Goal: Task Accomplishment & Management: Complete application form

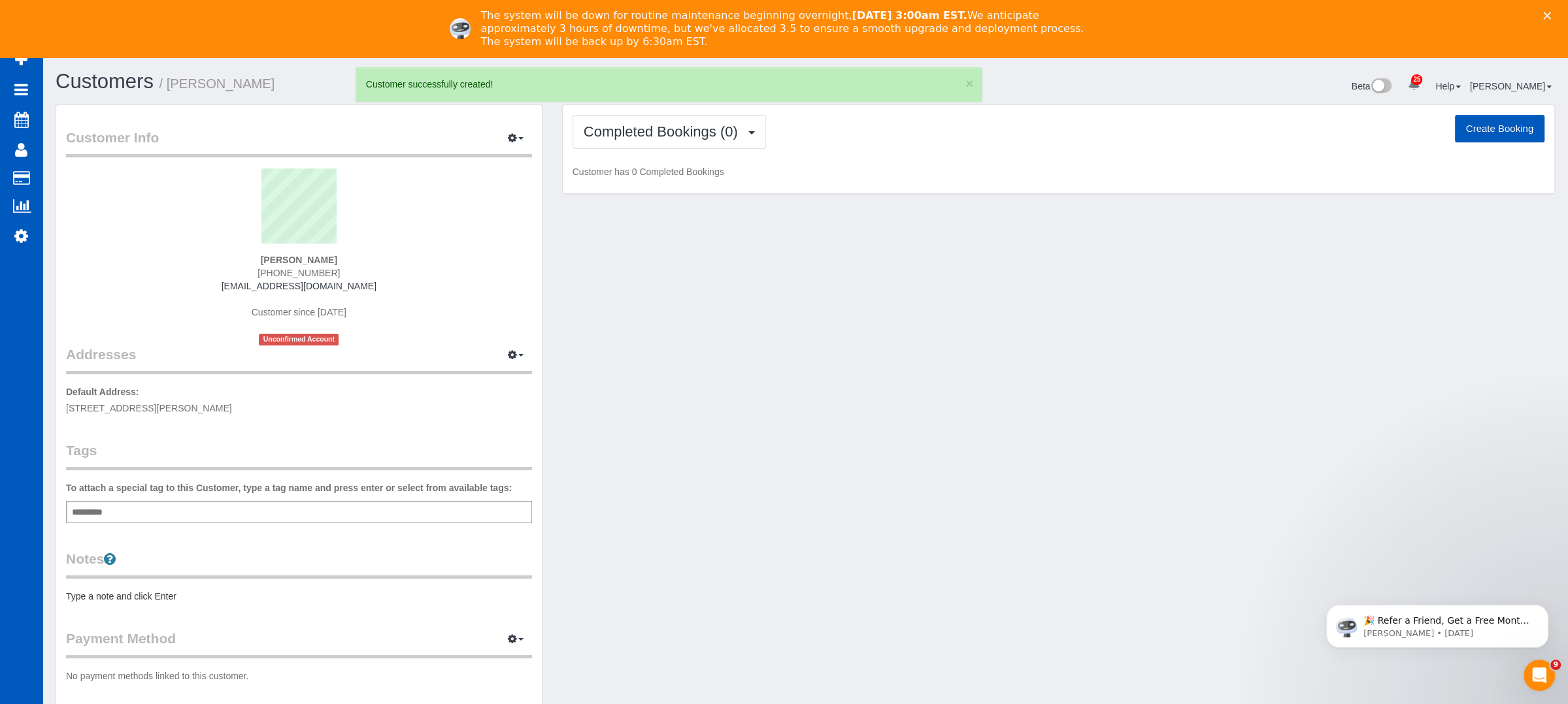
click at [1499, 117] on button "Create Booking" at bounding box center [1499, 128] width 89 height 27
select select "WA"
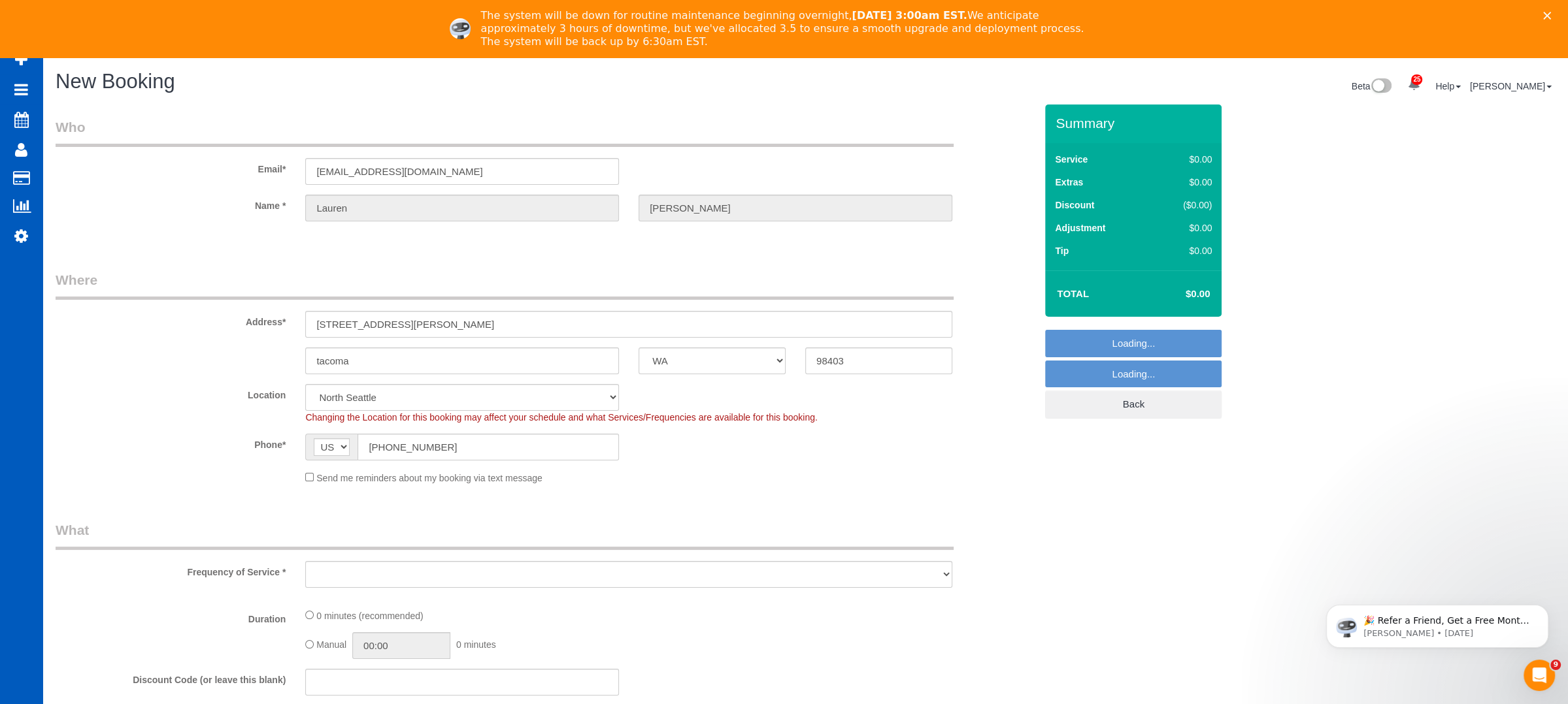
select select "object:2111"
select select "199"
select select "object:2255"
select select "2"
select select "object:2344"
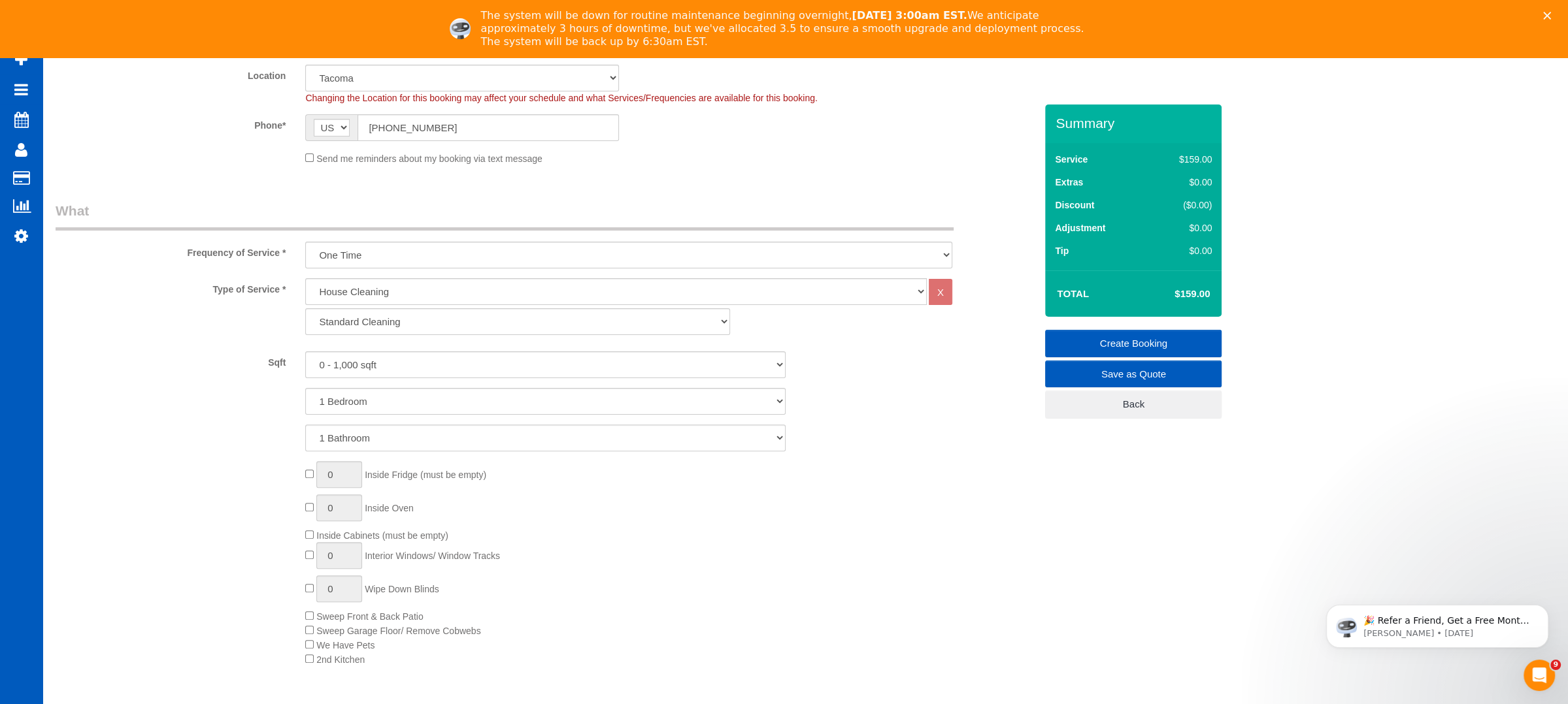
scroll to position [348, 0]
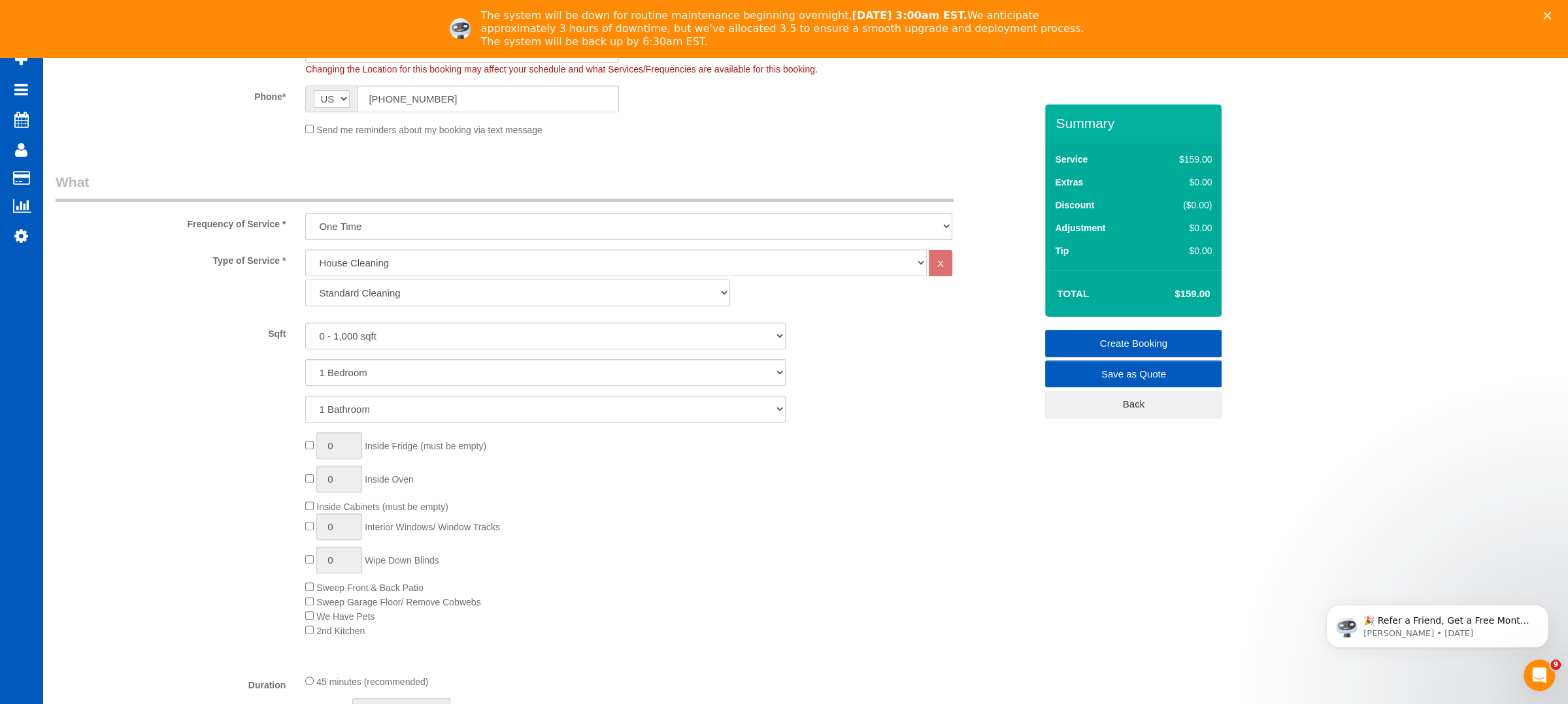
click at [395, 297] on select "Standard Cleaning Deep Cleaning Move In/ Out Cleaning" at bounding box center [517, 293] width 424 height 26
select select "368"
click at [305, 280] on select "Standard Cleaning Deep Cleaning Move In/ Out Cleaning" at bounding box center [517, 293] width 424 height 26
click at [179, 371] on div "1 Bedroom 2 Bedrooms 3 Bedrooms 4 Bedrooms 5 Bedrooms 6 Bedrooms 7 Bedrooms" at bounding box center [545, 372] width 1000 height 26
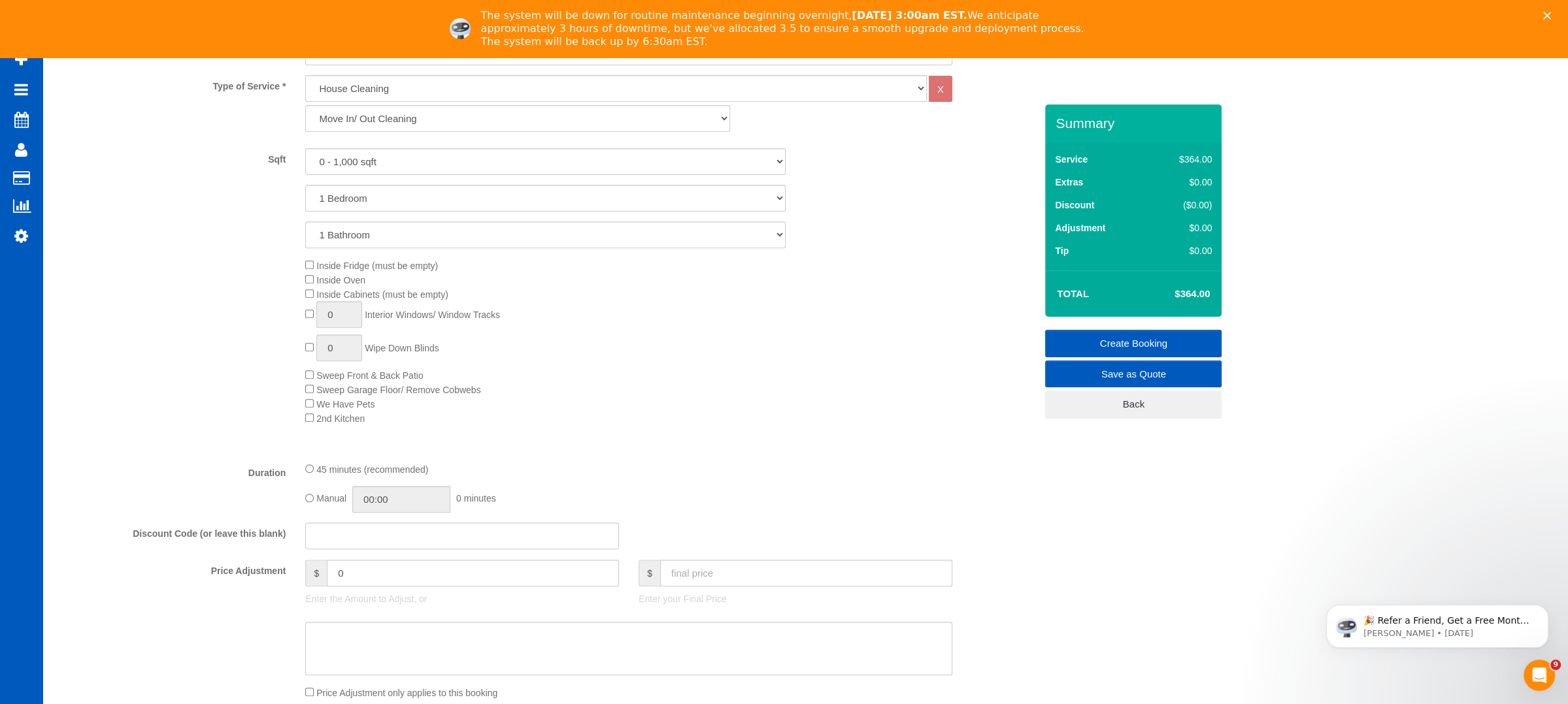
click at [302, 288] on div "Inside Fridge (must be empty) Inside Oven Inside Cabinets (must be empty) 0 Int…" at bounding box center [670, 342] width 750 height 167
click at [307, 288] on div "Inside Fridge (must be empty) Inside Oven Inside Cabinets (must be empty) 0 Int…" at bounding box center [670, 342] width 750 height 167
click at [304, 293] on div "Inside Fridge (must be empty) Inside Oven Inside Cabinets (must be empty) 0 Int…" at bounding box center [670, 342] width 750 height 167
click at [309, 288] on div "Inside Fridge (must be empty) Inside Oven Inside Cabinets (must be empty) 0 Int…" at bounding box center [670, 342] width 750 height 167
click at [309, 308] on div "Inside Fridge (must be empty) Inside Oven Inside Cabinets (must be empty) 0 Int…" at bounding box center [670, 342] width 750 height 167
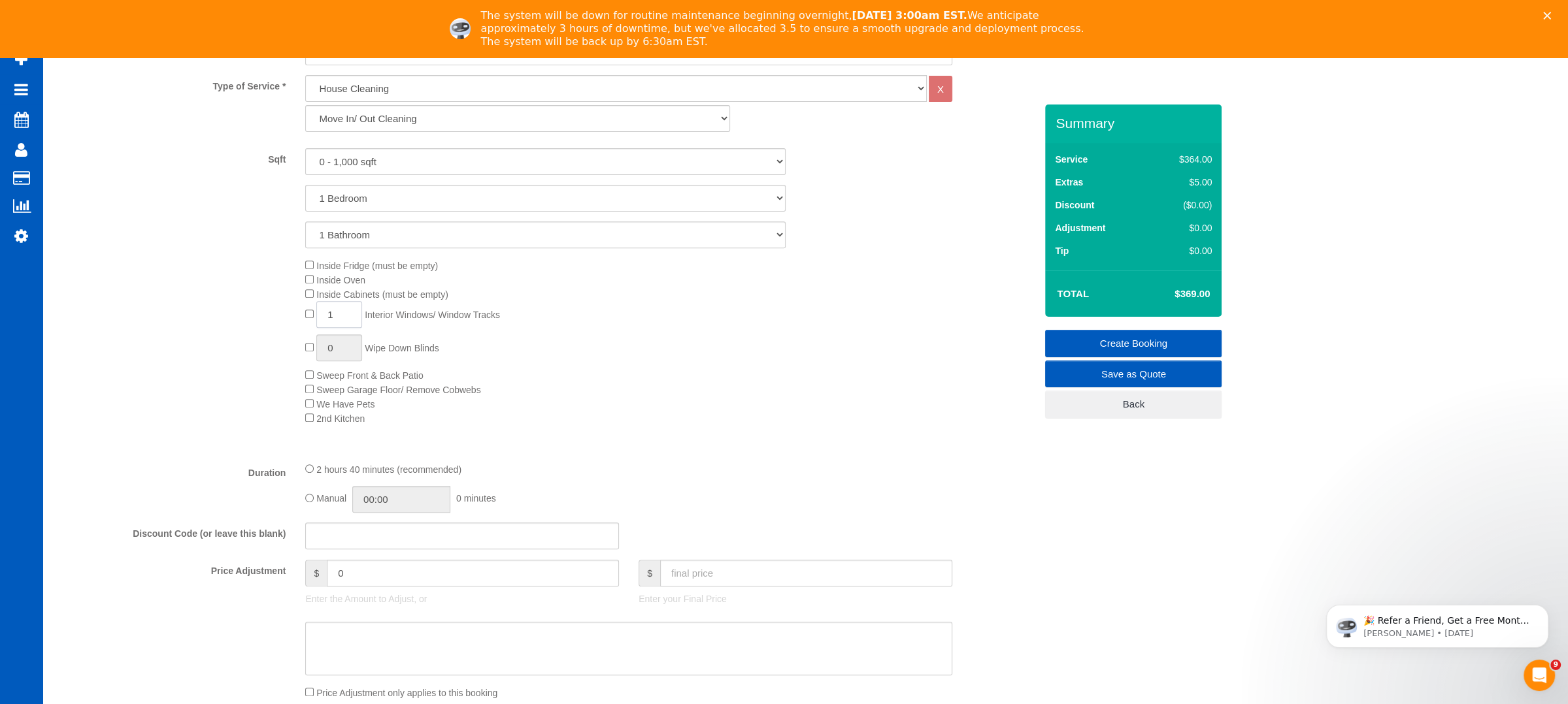
drag, startPoint x: 352, startPoint y: 317, endPoint x: 314, endPoint y: 314, distance: 38.1
click at [314, 314] on span "1 Interior Windows/ Window Tracks" at bounding box center [402, 314] width 194 height 11
type input "6"
click at [632, 313] on div "Inside Fridge (must be empty) Inside Oven Inside Cabinets (must be empty) 6 Int…" at bounding box center [670, 342] width 750 height 167
click at [681, 569] on input "text" at bounding box center [806, 573] width 292 height 26
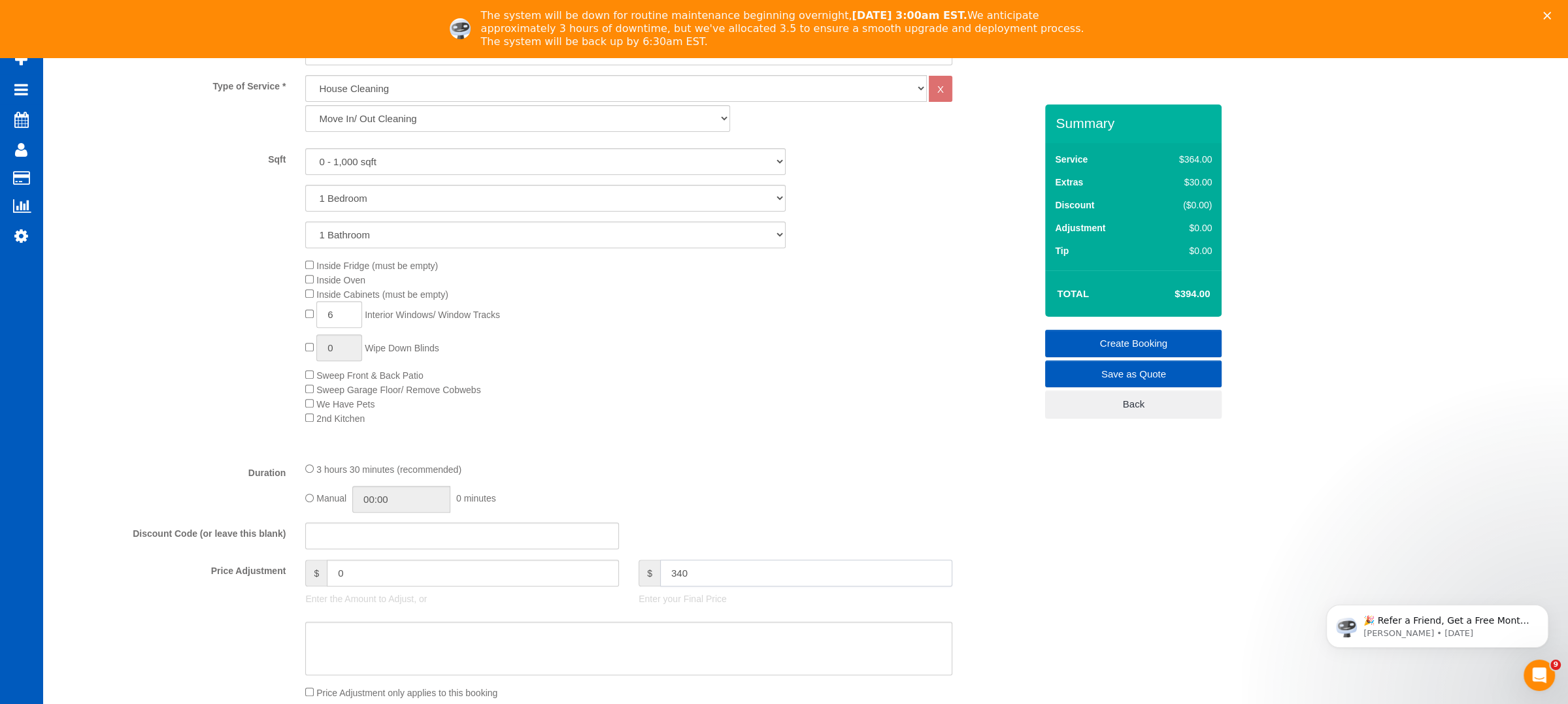
type input "340"
click at [720, 375] on div "Inside Fridge (must be empty) Inside Oven Inside Cabinets (must be empty) 6 Int…" at bounding box center [670, 342] width 750 height 167
type input "-54"
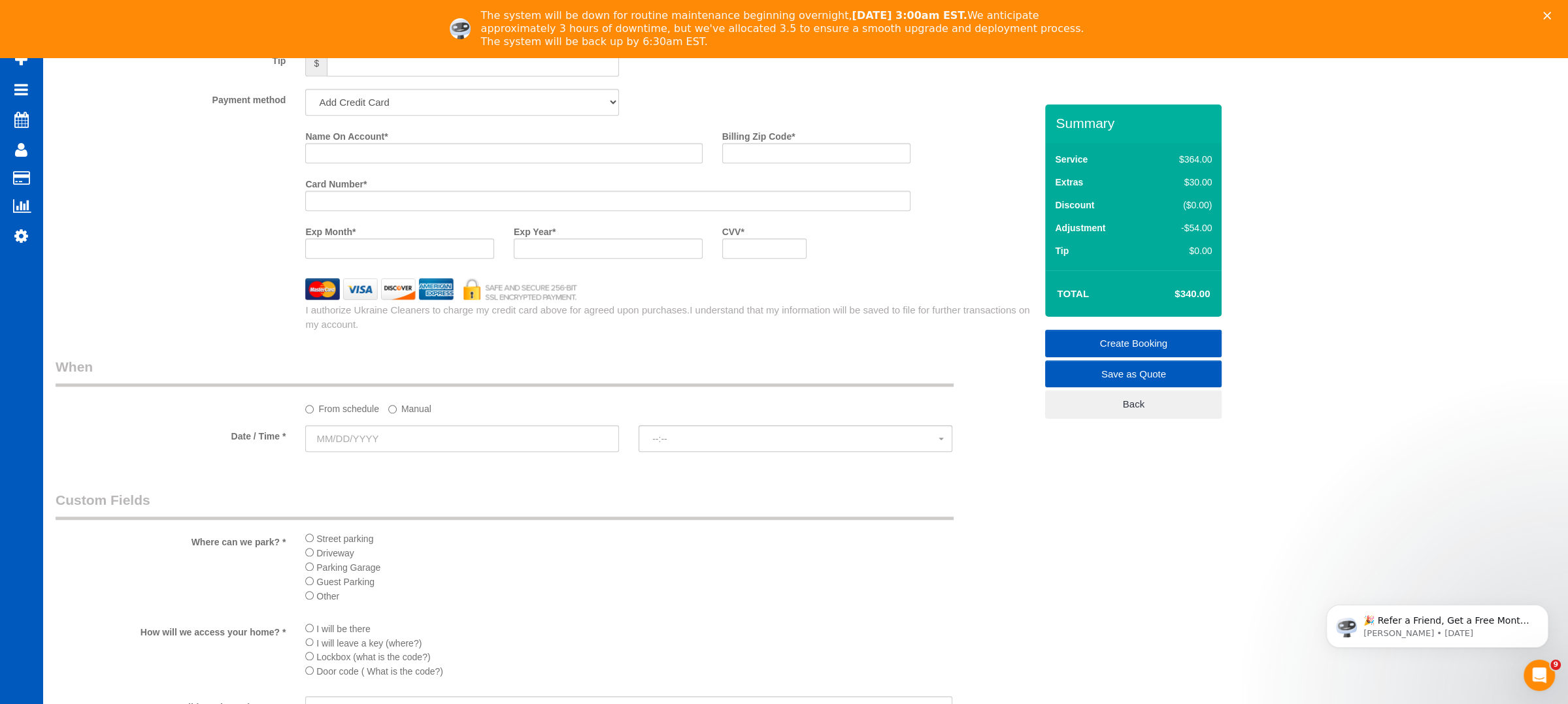
scroll to position [1219, 0]
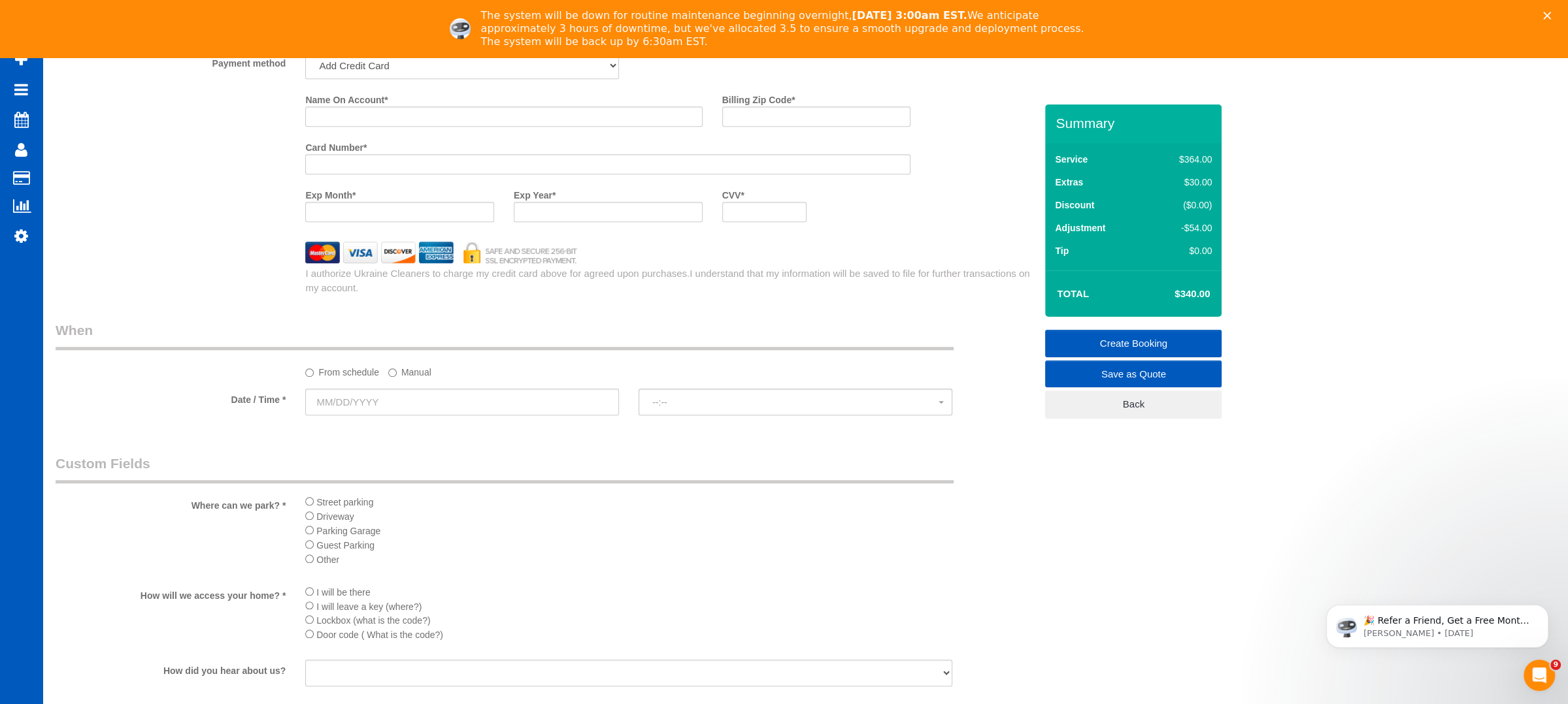
click at [257, 525] on div "Where can we park? * Street parking Driveway Parking Garage Guest Parking Other" at bounding box center [545, 514] width 1000 height 120
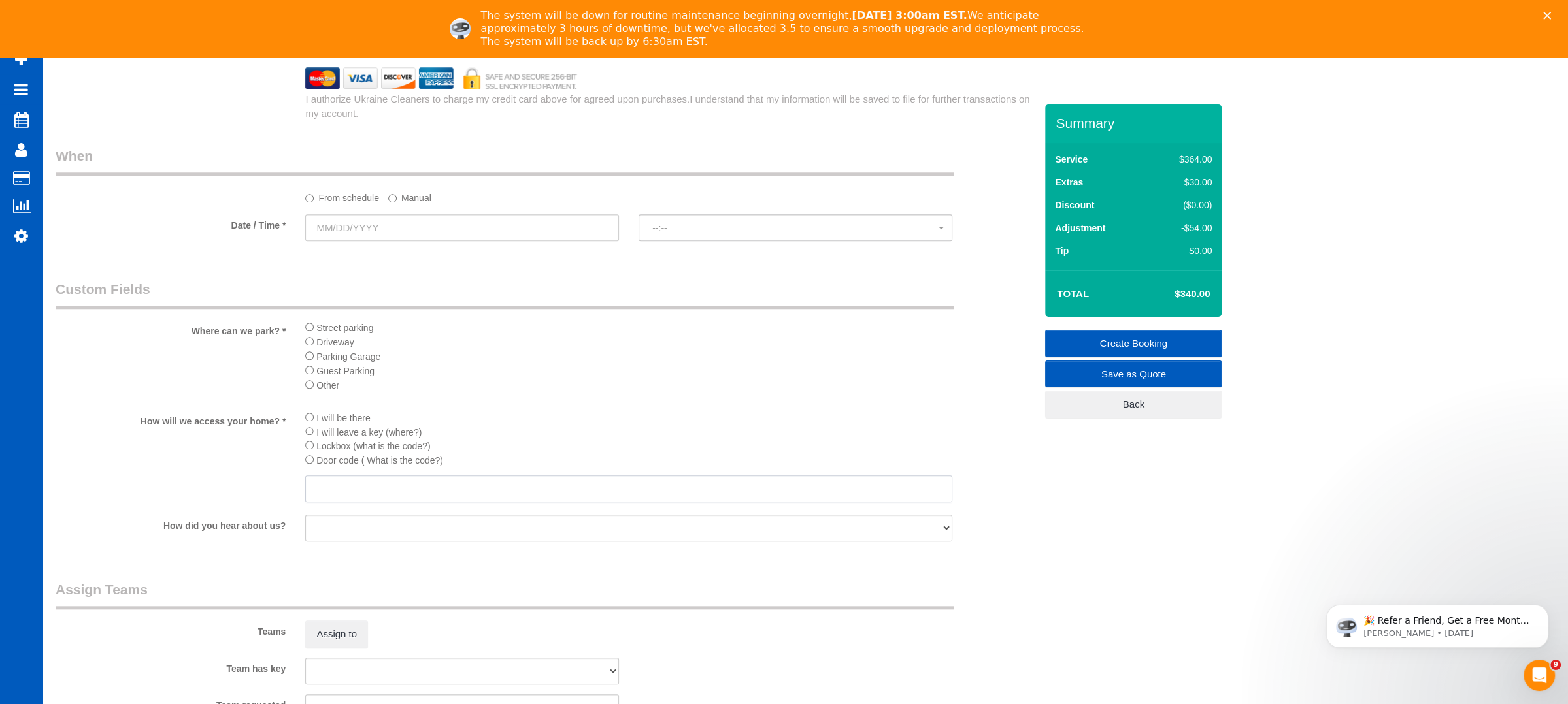
click at [329, 500] on input "text" at bounding box center [629, 489] width 647 height 26
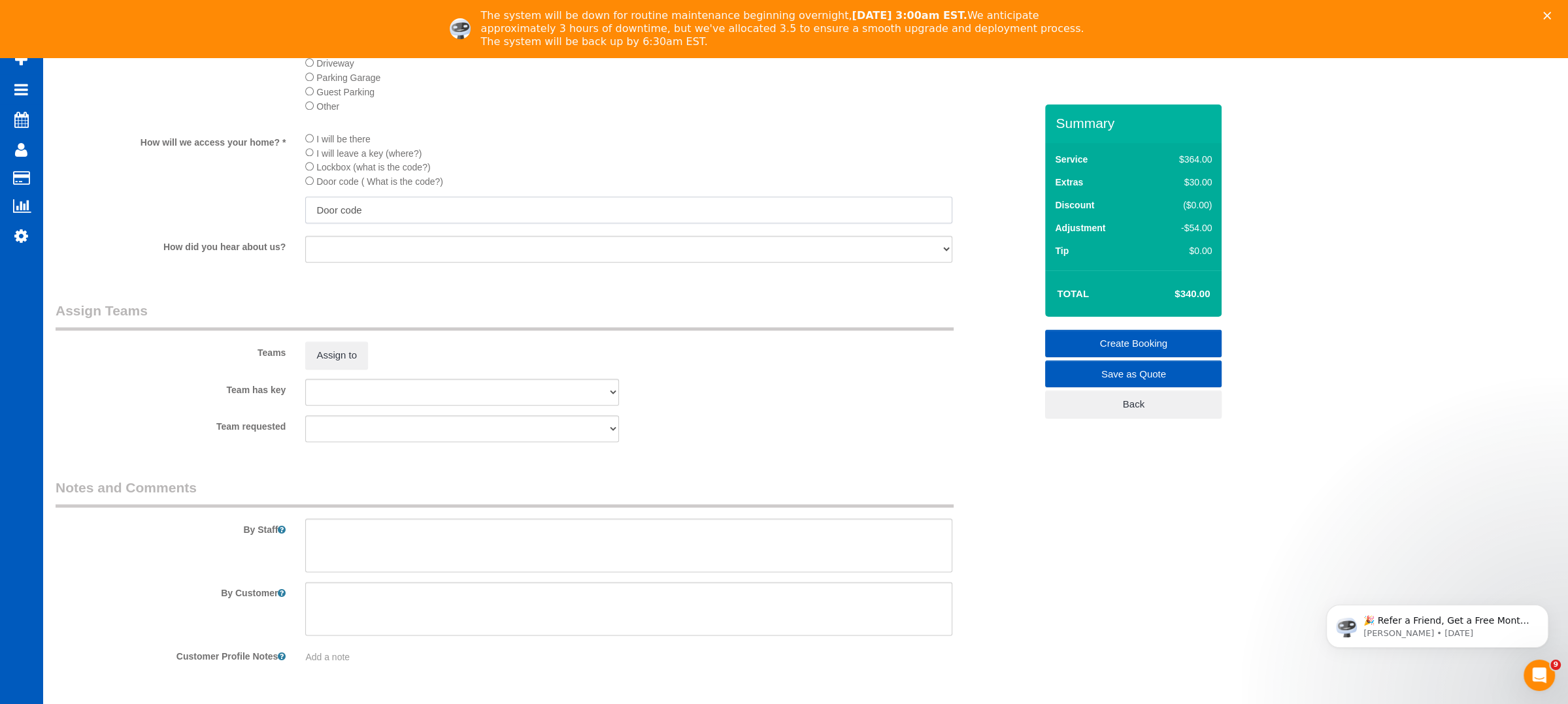
scroll to position [1714, 0]
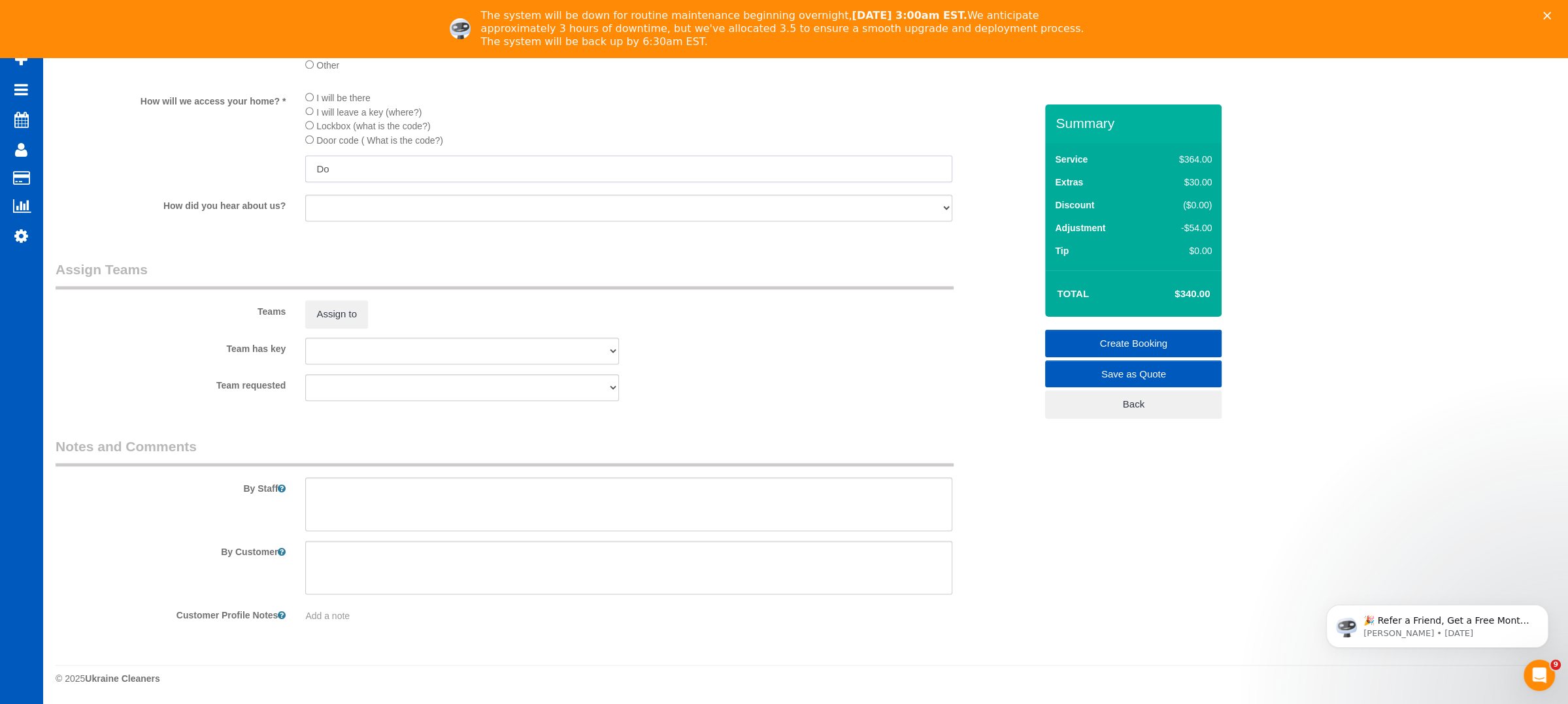
type input "D"
type input "Front door: 3386852 code for her appt 1752637"
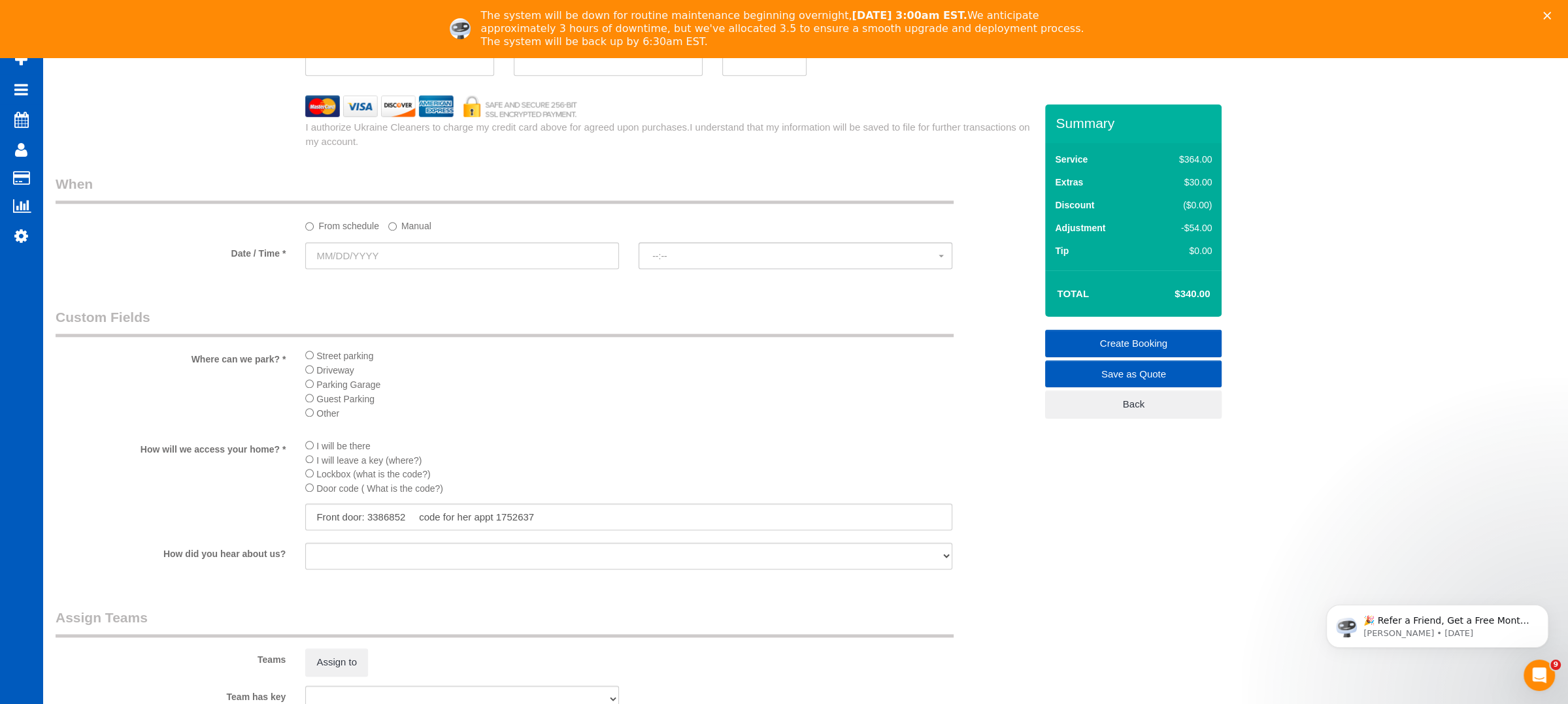
scroll to position [1192, 0]
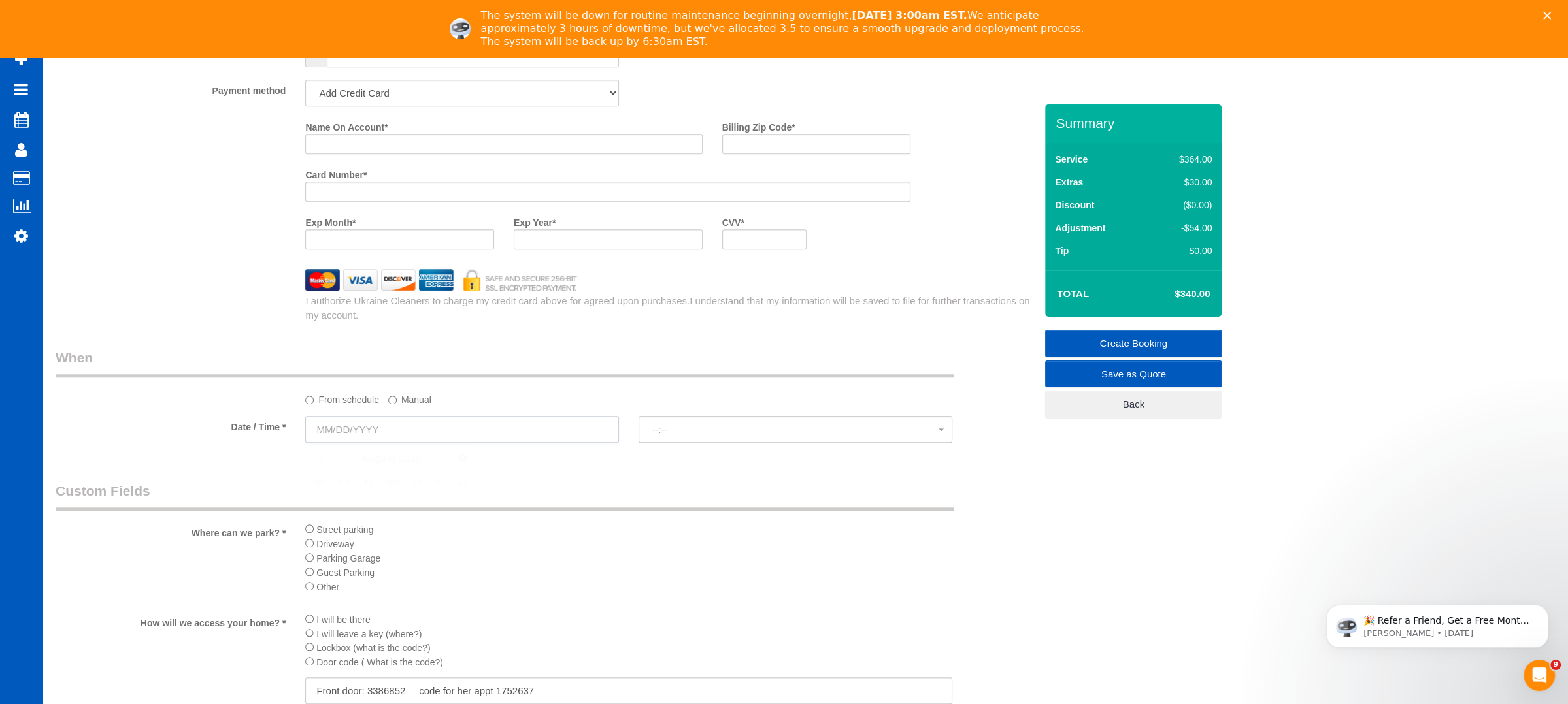
click at [445, 428] on input "text" at bounding box center [462, 429] width 314 height 26
click at [347, 582] on link "25" at bounding box center [343, 582] width 24 height 17
type input "[DATE]"
select select "spot1"
click at [746, 433] on span "8:00AM" at bounding box center [795, 429] width 286 height 11
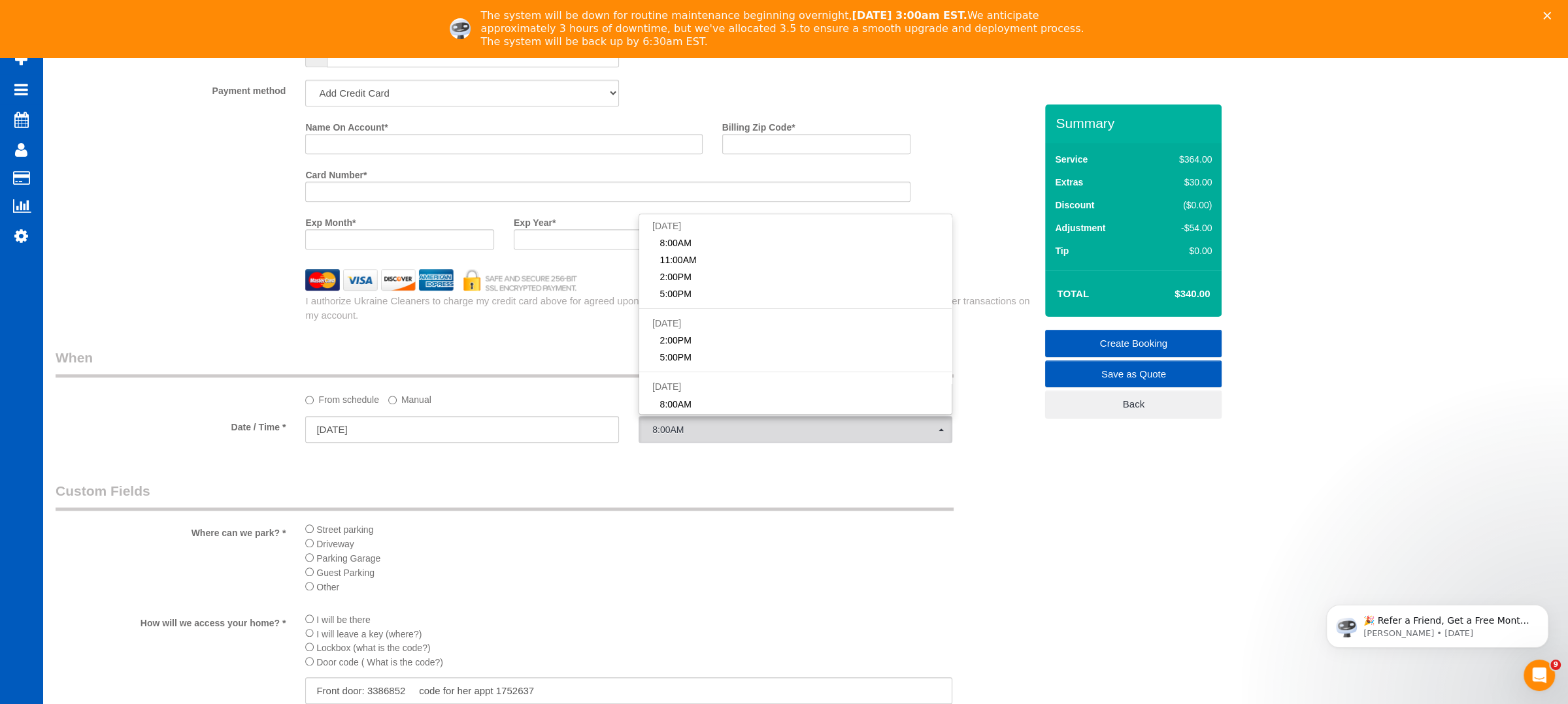
click at [506, 337] on div "Who Email* [EMAIL_ADDRESS][DOMAIN_NAME] Name * [PERSON_NAME] Where Address* [ST…" at bounding box center [545, 46] width 1000 height 2267
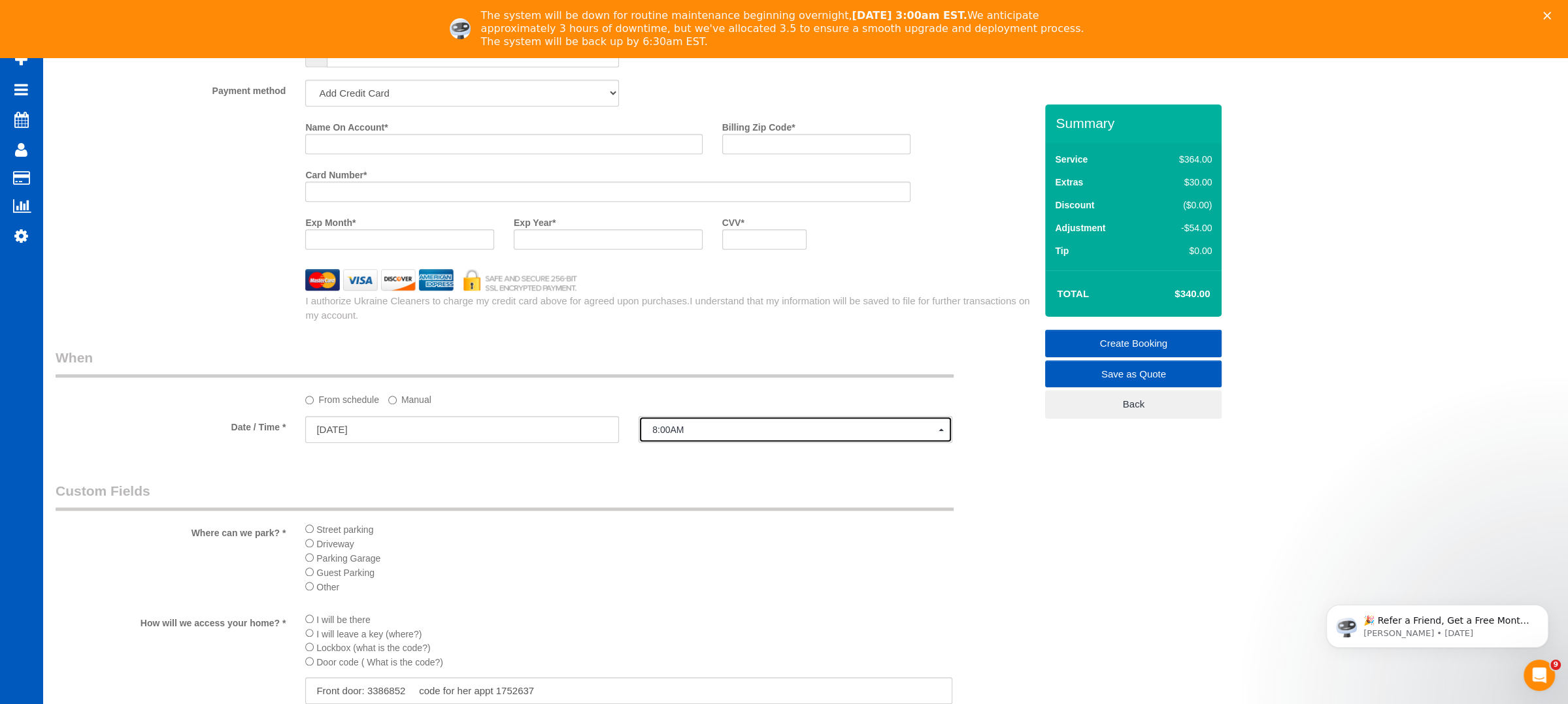
click at [660, 424] on span "8:00AM" at bounding box center [795, 429] width 286 height 11
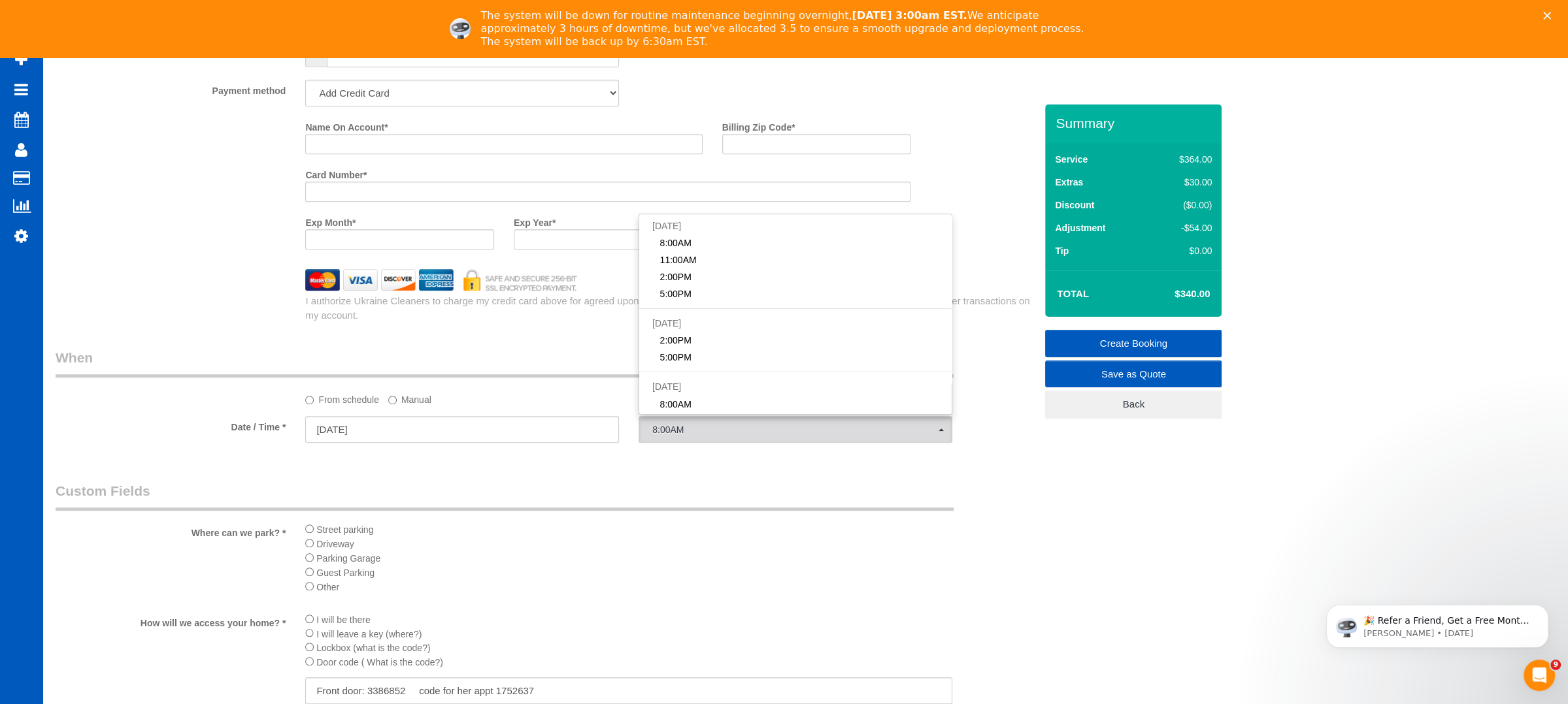
click at [549, 342] on div "Who Email* [EMAIL_ADDRESS][DOMAIN_NAME] Name * [PERSON_NAME] Where Address* [ST…" at bounding box center [545, 46] width 1000 height 2267
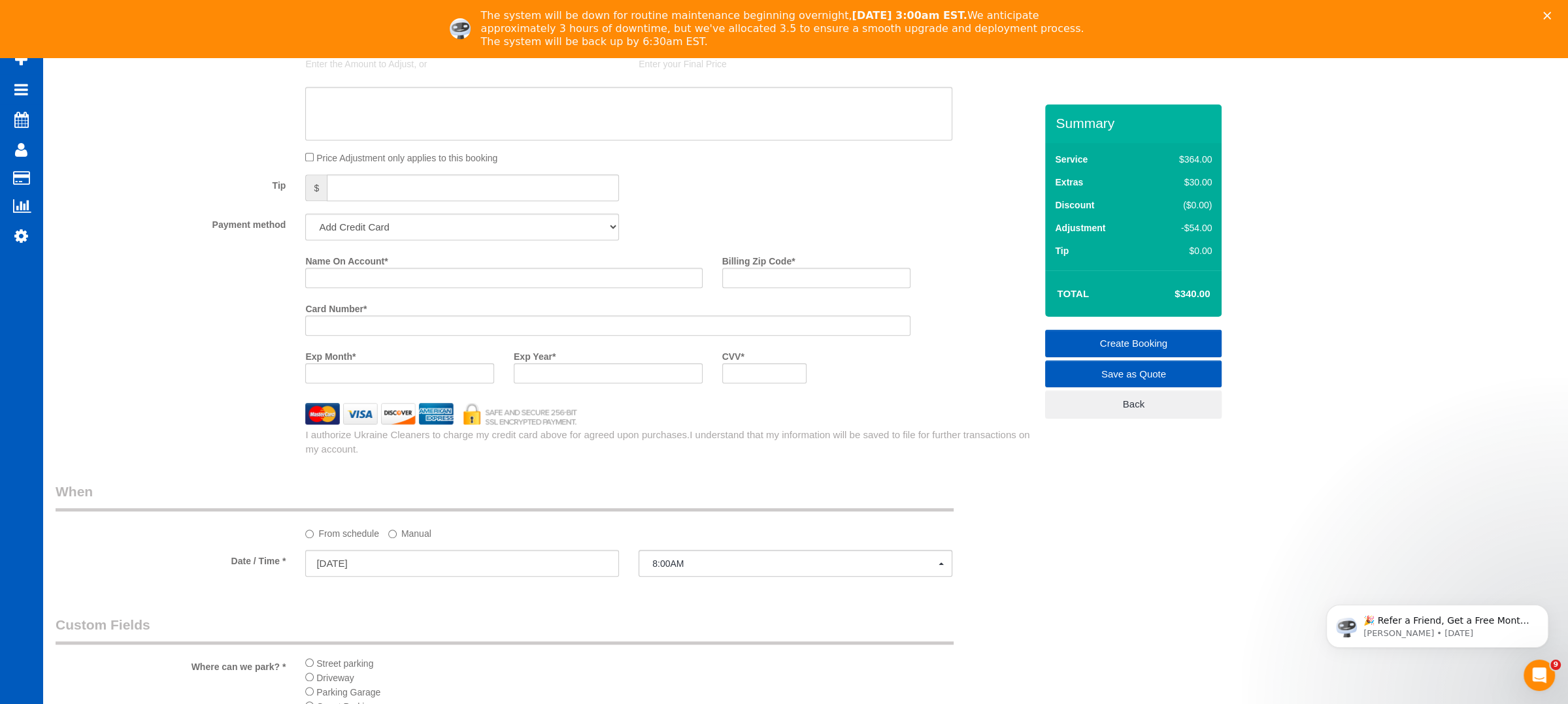
scroll to position [1018, 0]
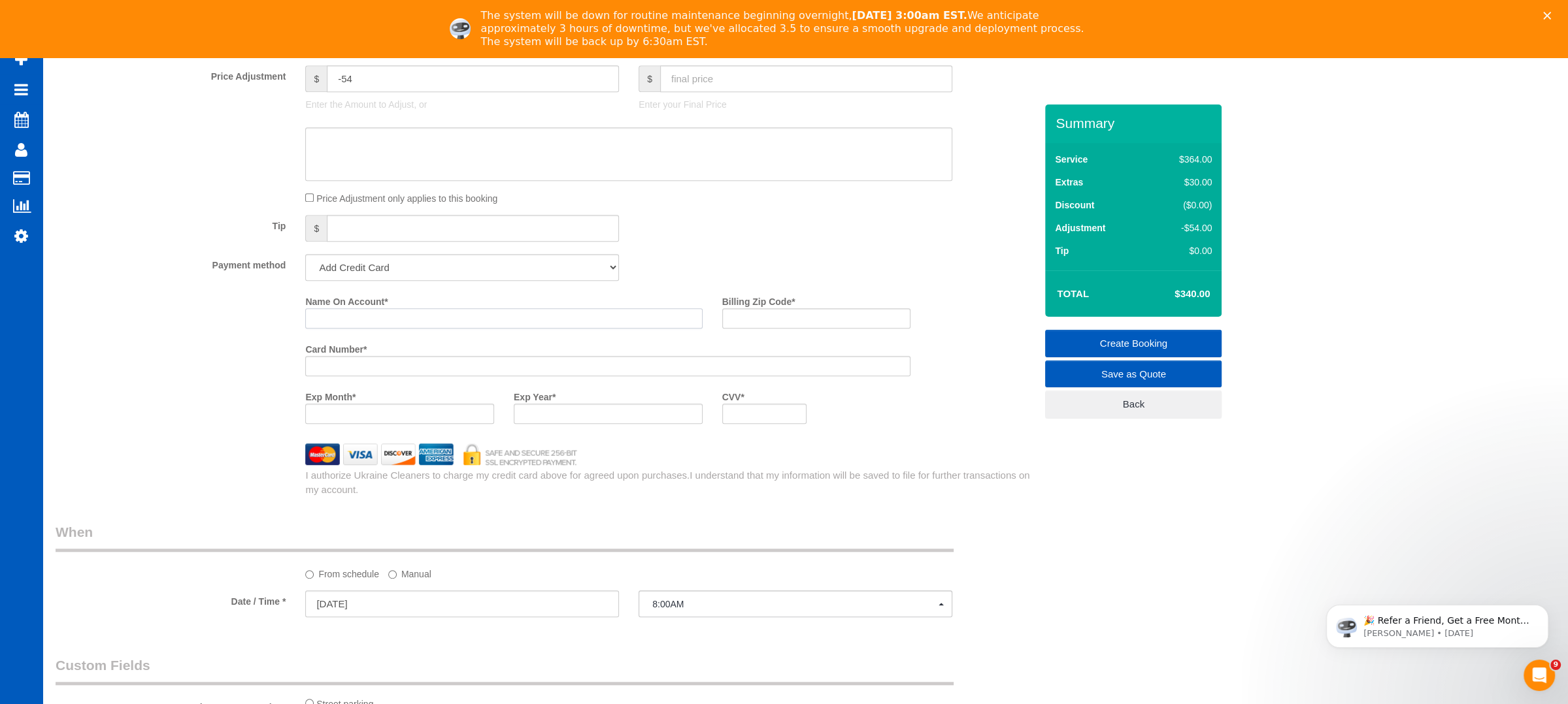
click at [356, 318] on input "Name On Account *" at bounding box center [503, 318] width 396 height 20
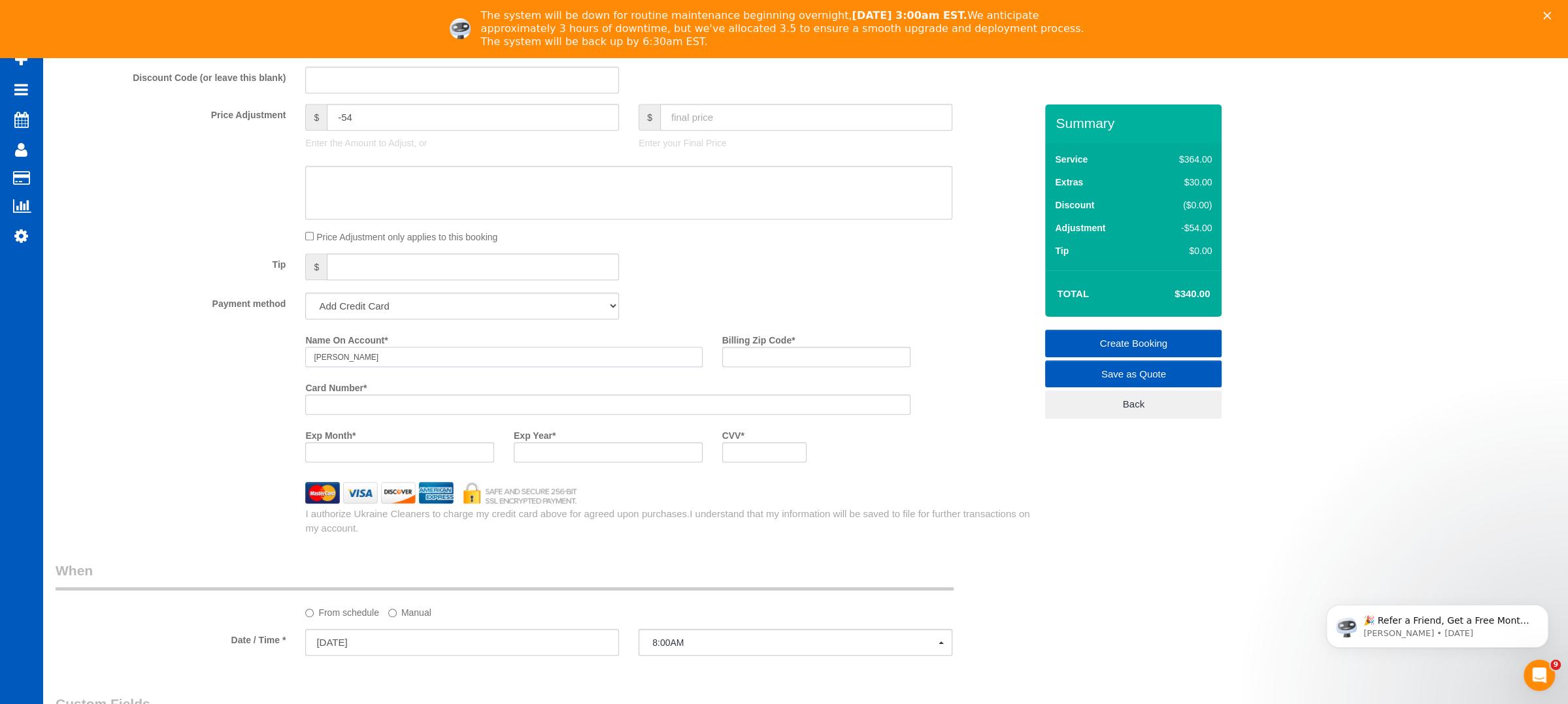
scroll to position [1160, 0]
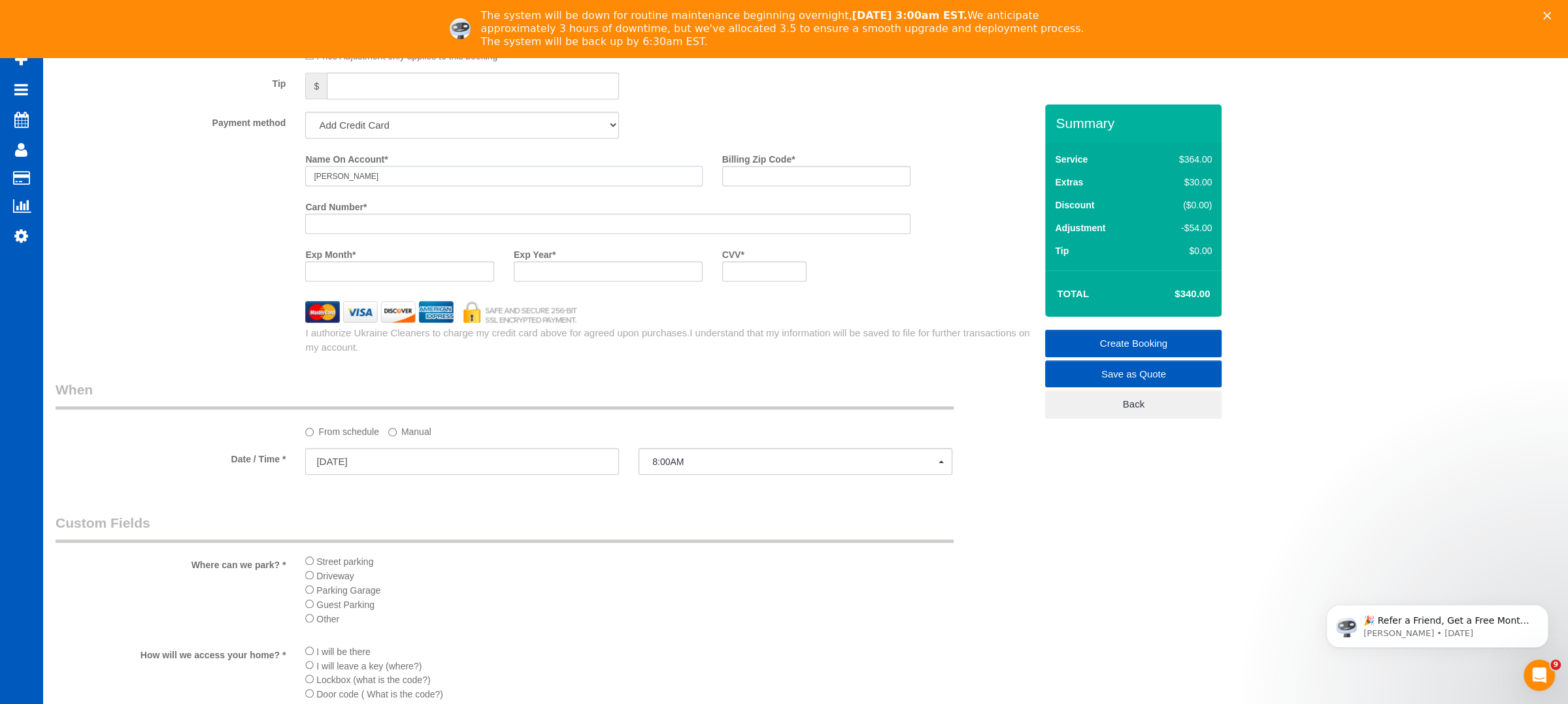
type input "[PERSON_NAME]"
click at [754, 170] on input "Billing Zip Code *" at bounding box center [817, 176] width 189 height 20
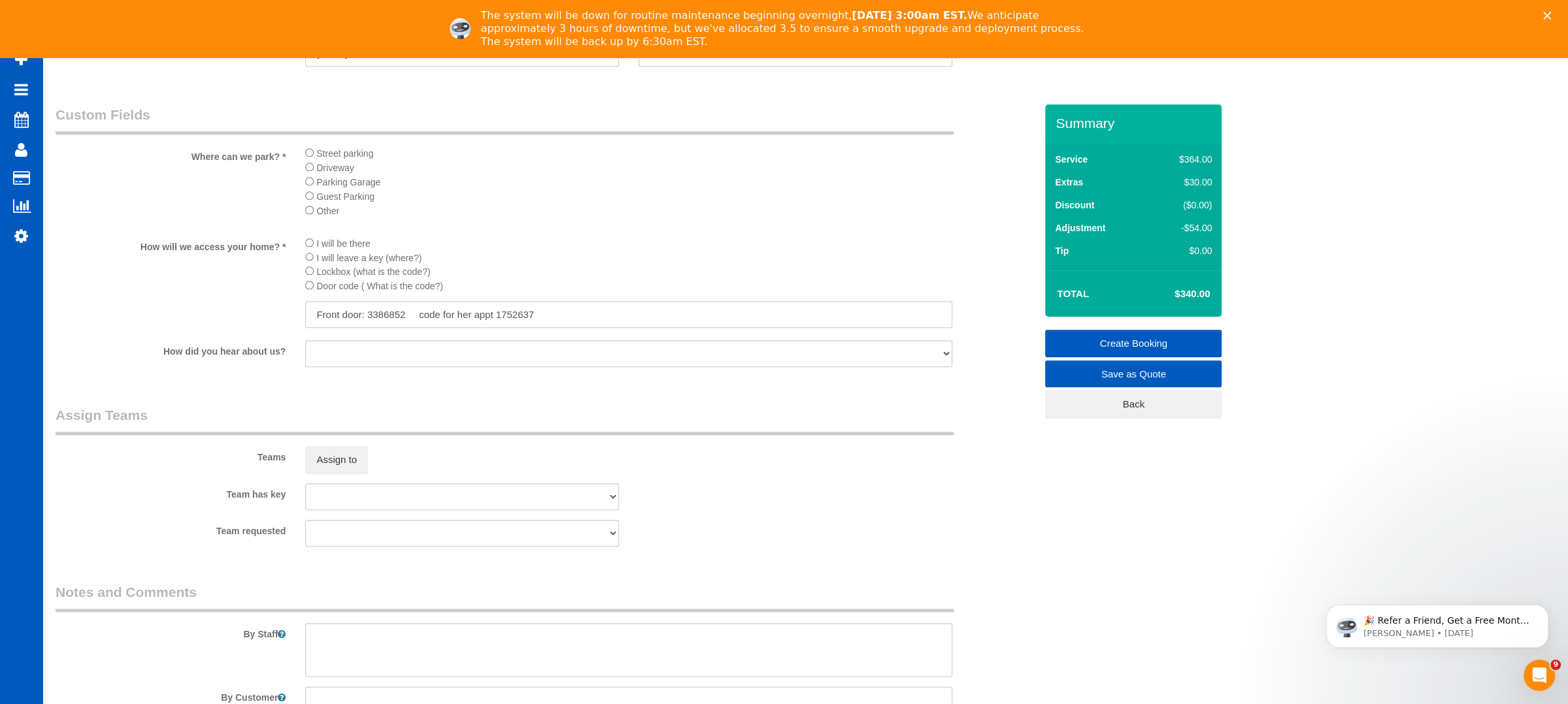
scroll to position [1714, 0]
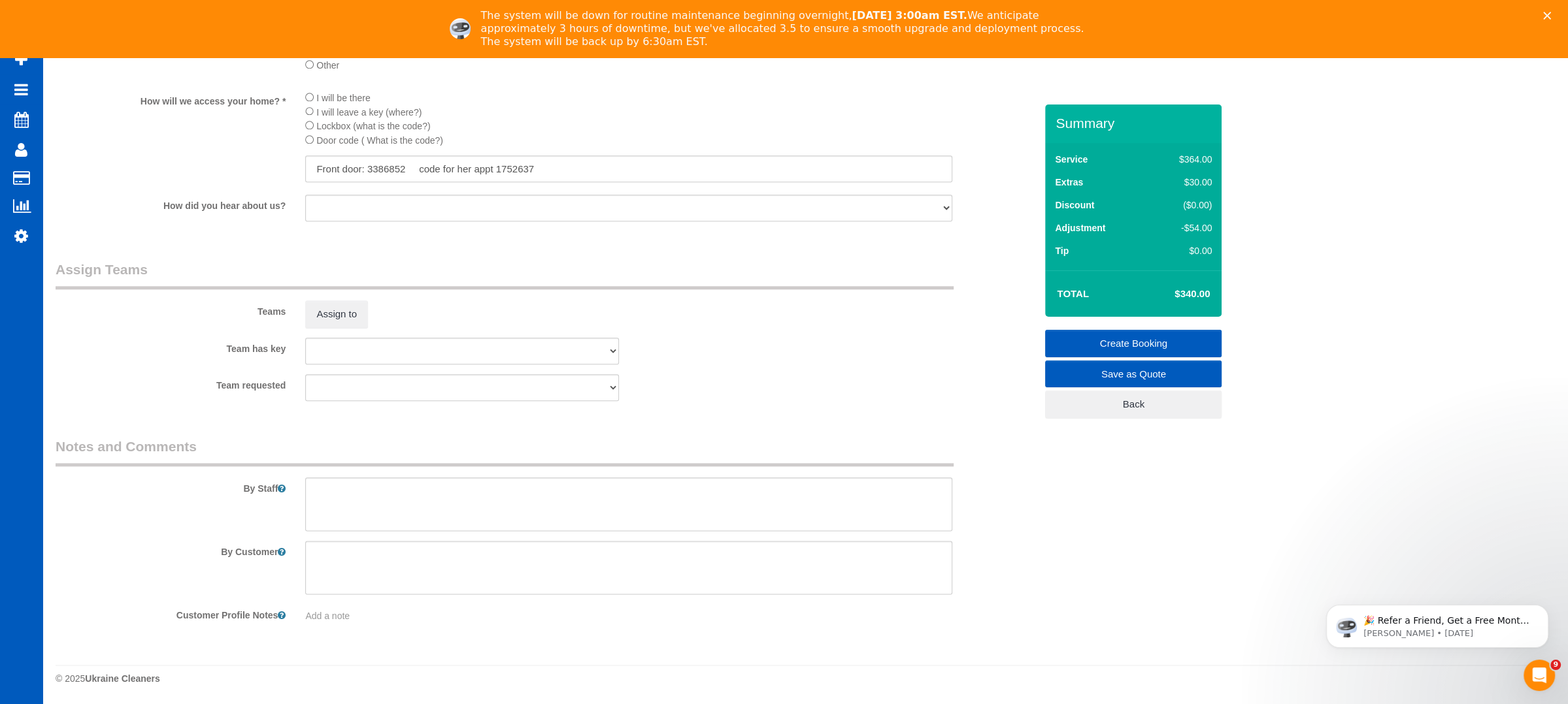
click at [400, 533] on sui-booking-comments "By Staff By Customer Customer Profile Notes Add a note" at bounding box center [545, 529] width 980 height 185
click at [400, 520] on textarea at bounding box center [629, 504] width 647 height 54
click at [453, 496] on textarea at bounding box center [629, 504] width 647 height 54
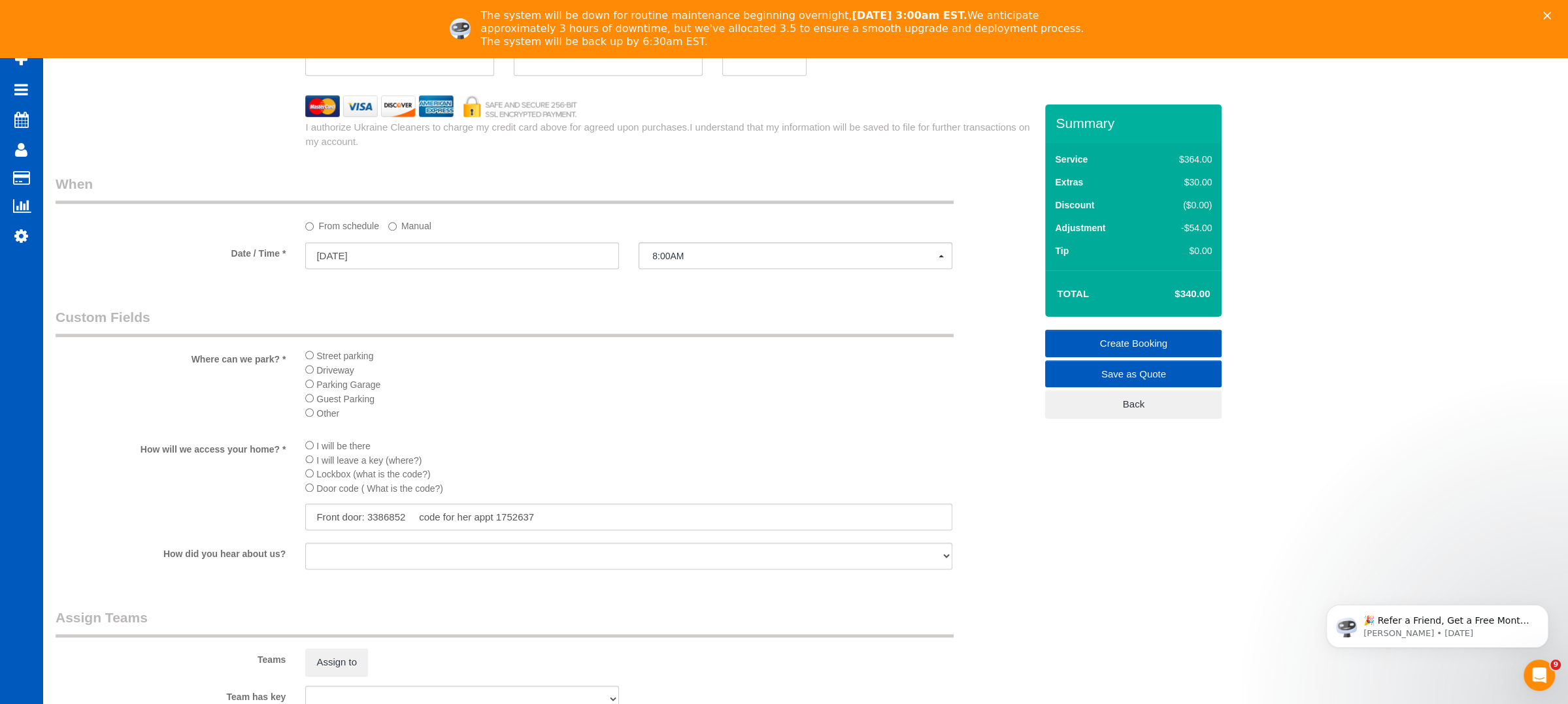
type textarea "Wipe back splash for grease. Spot check kitchen for grease. Wash washer/dryer"
click at [718, 365] on li "Driveway" at bounding box center [629, 369] width 647 height 14
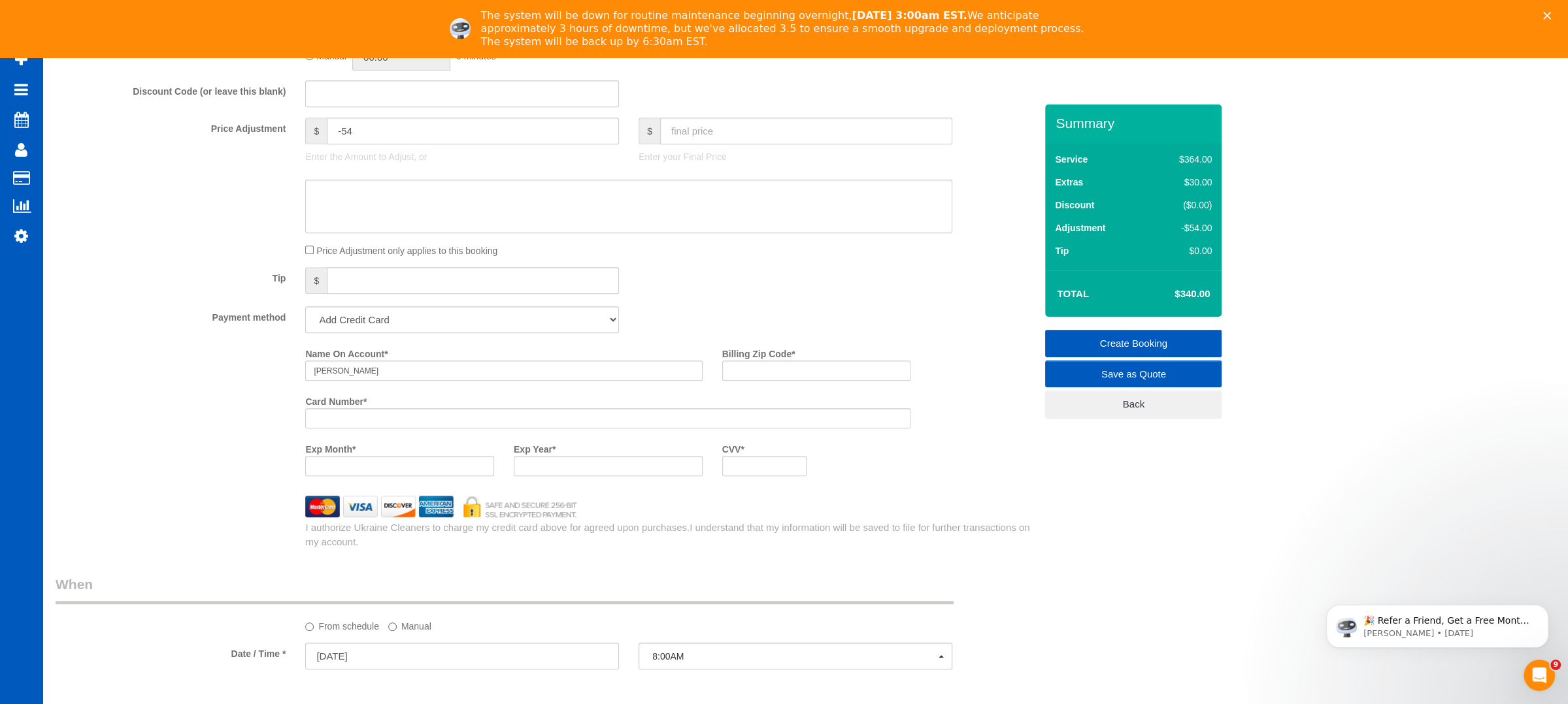
scroll to position [1018, 0]
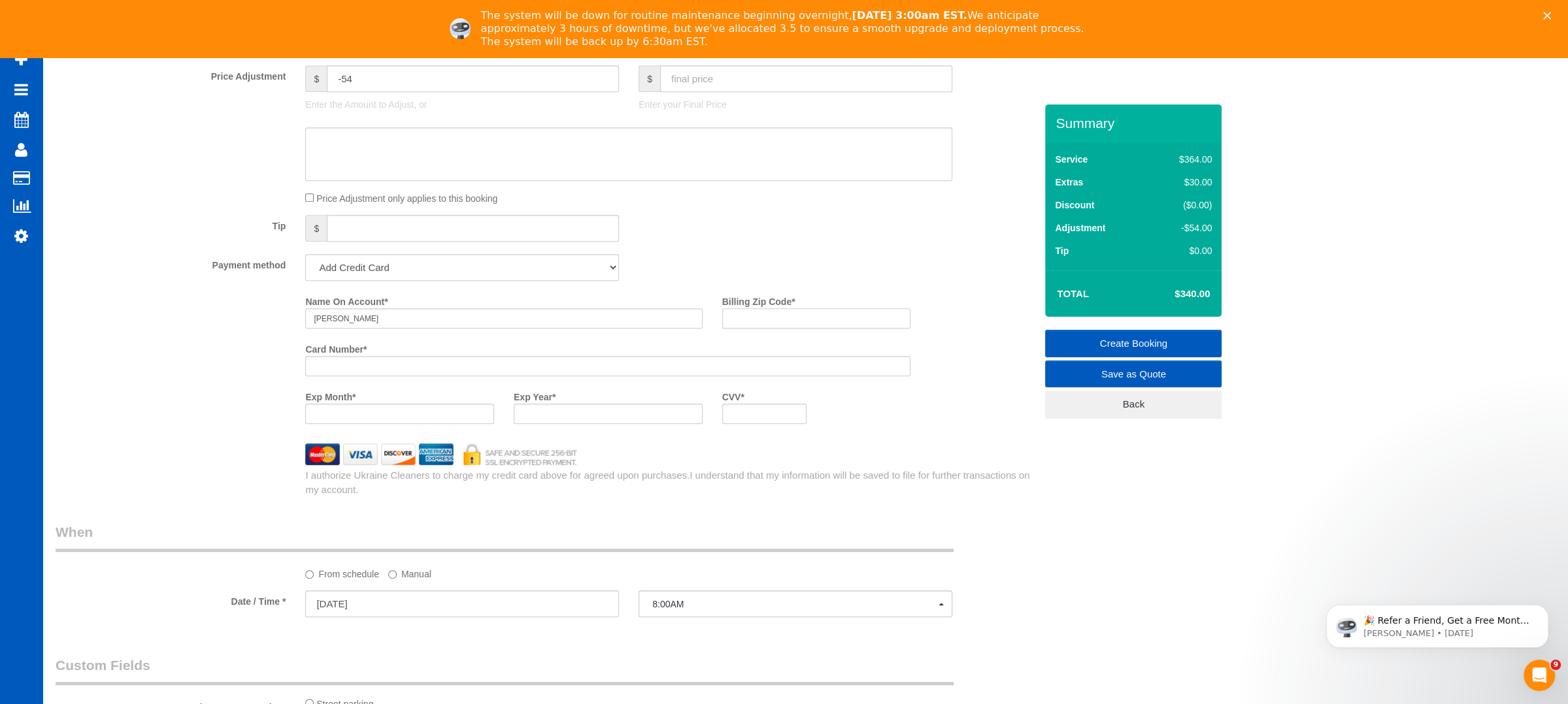
click at [782, 326] on input "Billing Zip Code *" at bounding box center [817, 318] width 189 height 20
click at [698, 266] on div "Payment method Add Credit Card Cash Check Paypal" at bounding box center [545, 267] width 1000 height 26
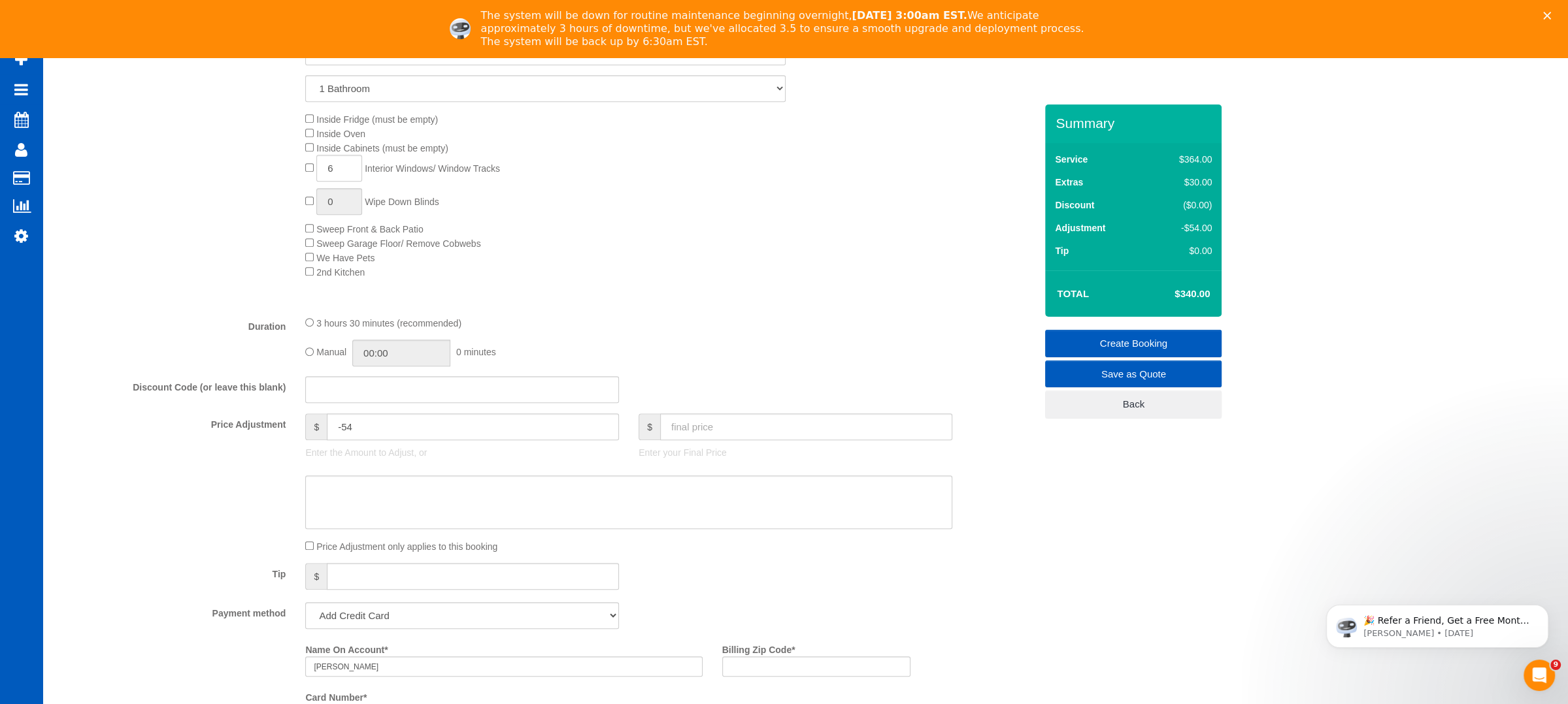
scroll to position [843, 0]
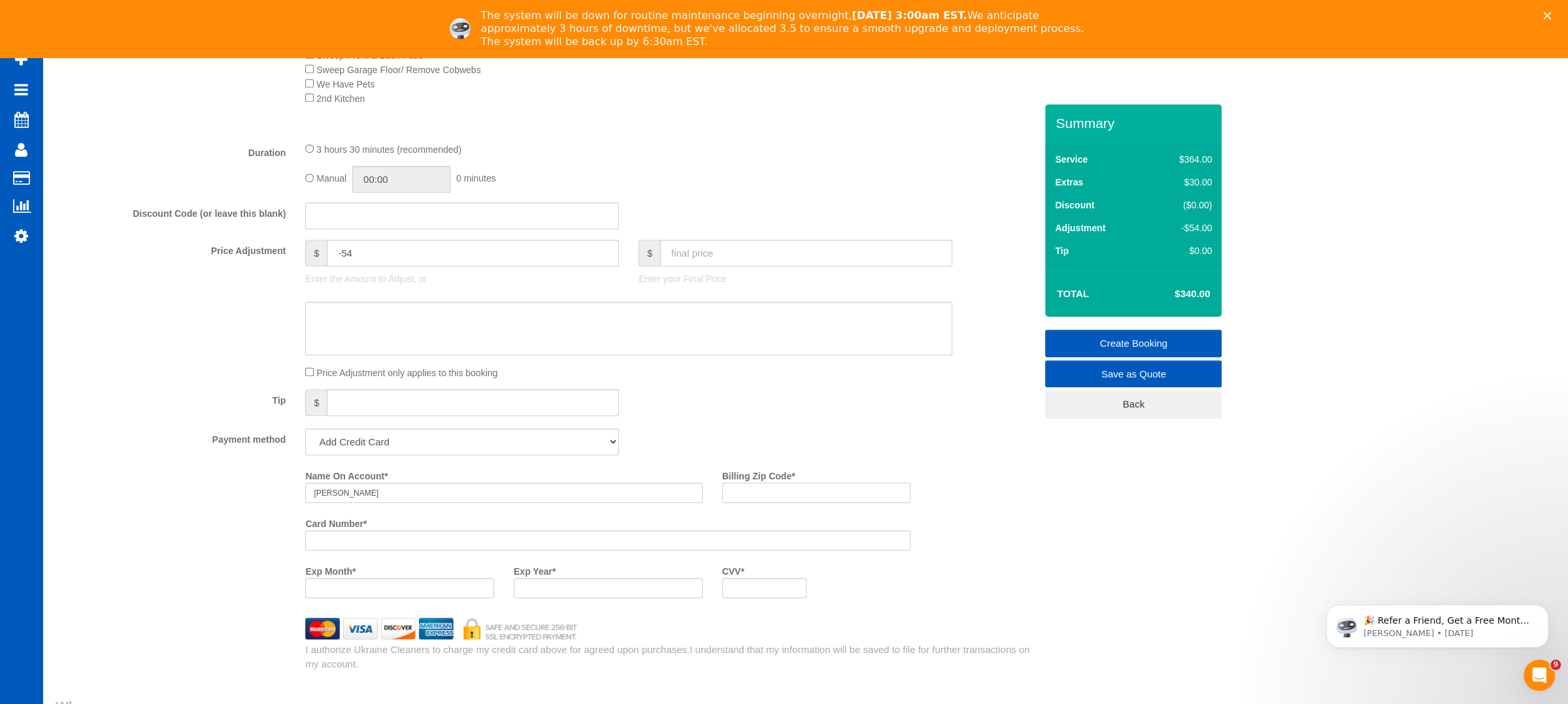
click at [760, 495] on input "Billing Zip Code *" at bounding box center [817, 493] width 189 height 20
type input "29212"
click at [772, 422] on fieldset "What Frequency of Service * One Time Weekly - 15.00% Every 2 Weeks - 10.00% Eve…" at bounding box center [545, 175] width 980 height 993
click at [160, 549] on div "Name On Account * [PERSON_NAME] Billing Zip Code * 29212 Card Number * Exp Mont…" at bounding box center [545, 536] width 1000 height 143
click at [977, 348] on div at bounding box center [545, 328] width 1000 height 54
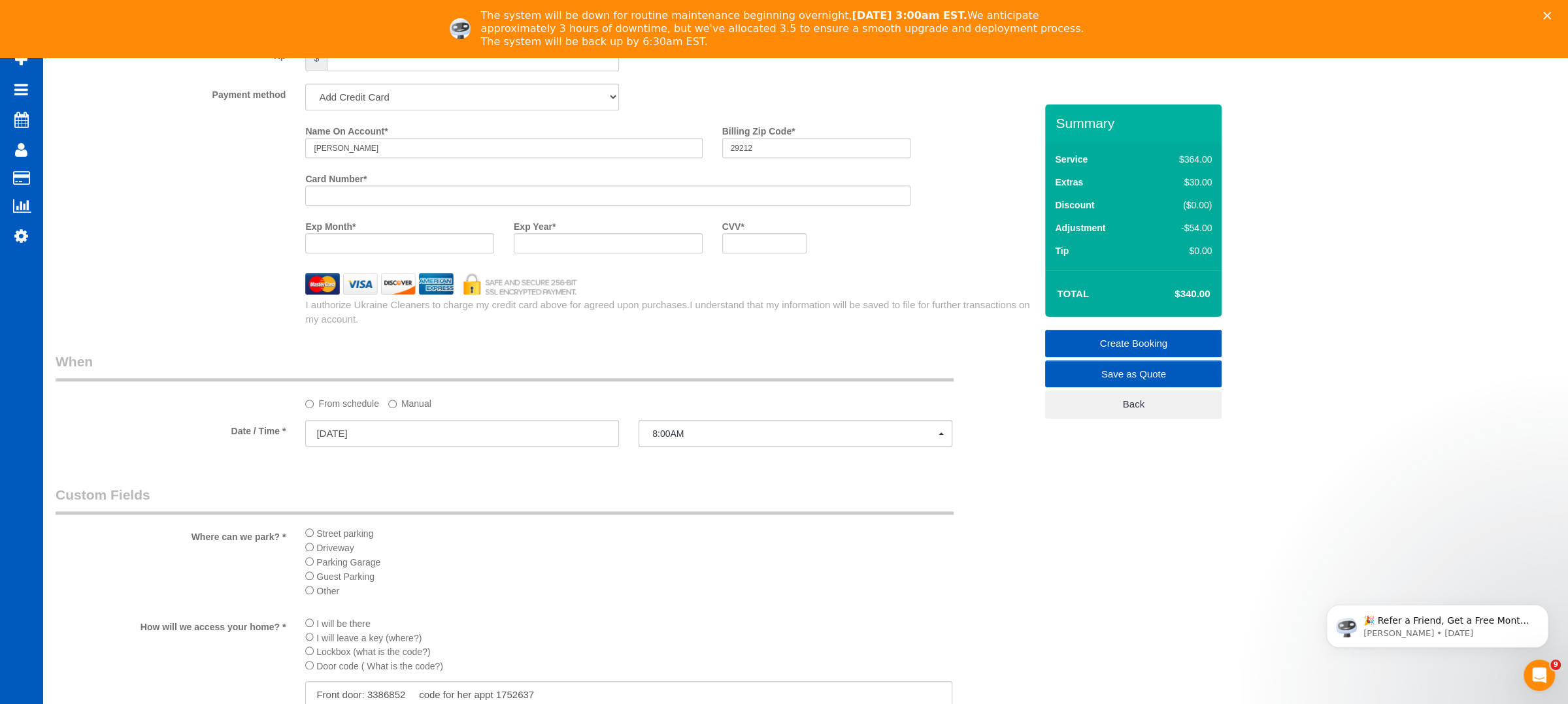
scroll to position [1192, 0]
click at [1129, 337] on link "Create Booking" at bounding box center [1133, 343] width 176 height 27
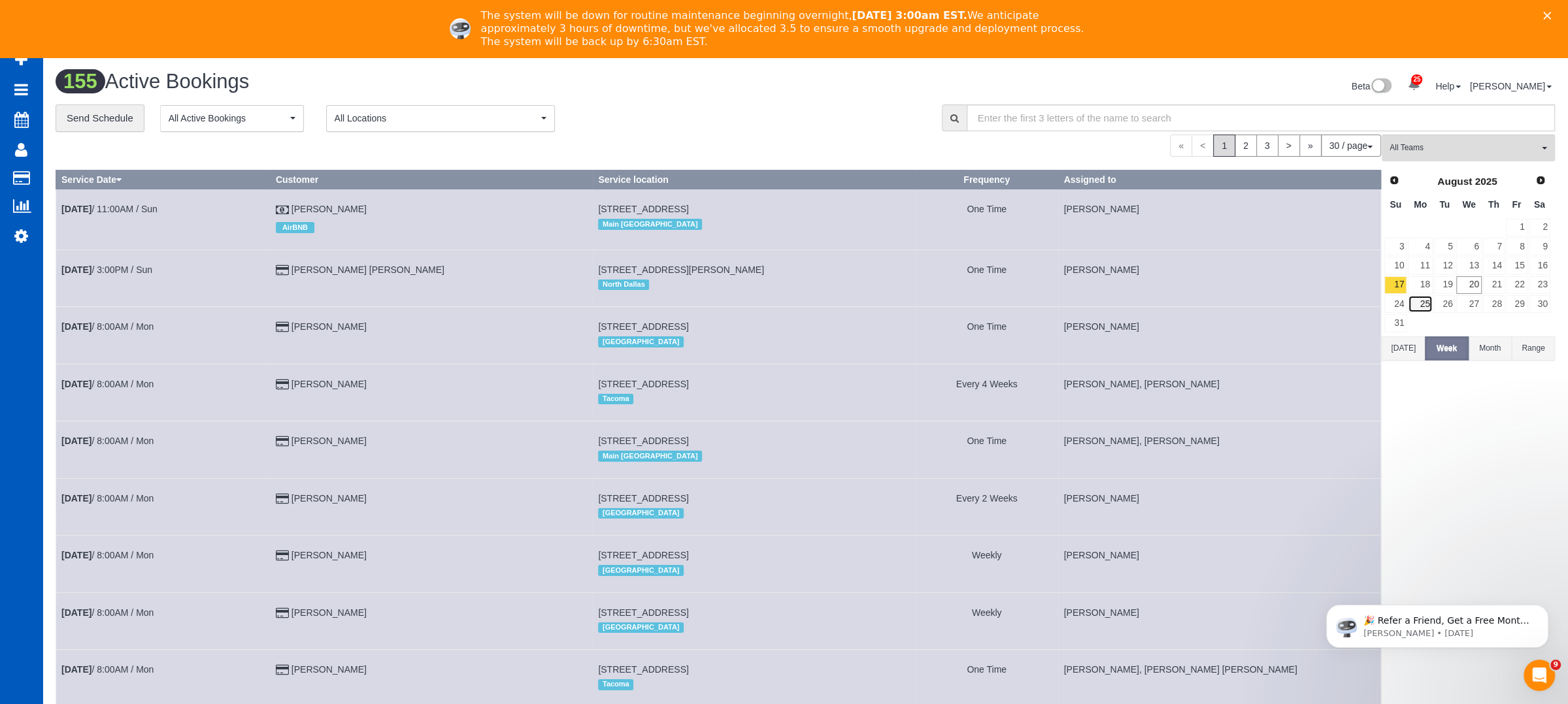
click at [1425, 295] on link "25" at bounding box center [1419, 304] width 24 height 17
